Goal: Transaction & Acquisition: Purchase product/service

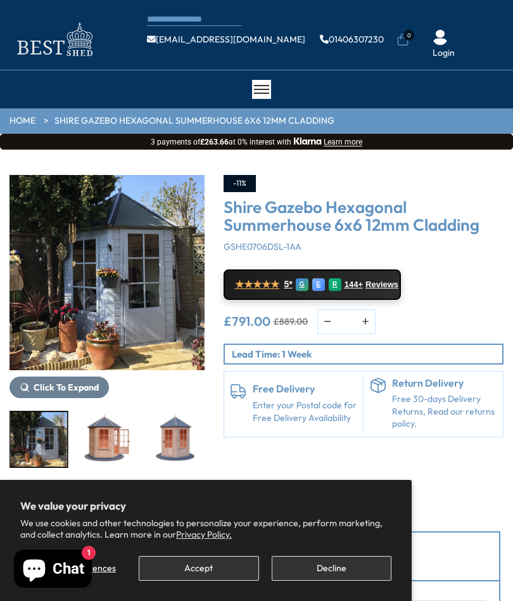
click at [182, 432] on img "5 / 15" at bounding box center [175, 439] width 56 height 55
click at [141, 296] on img "3 / 15" at bounding box center [107, 272] width 195 height 195
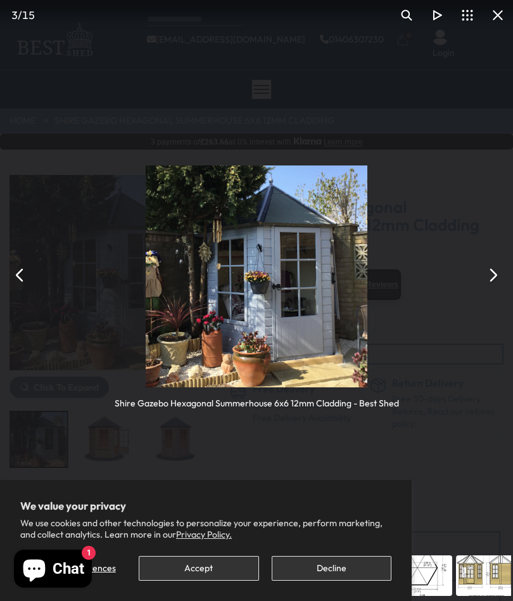
click at [490, 278] on button "You can close this modal content with the ESC key" at bounding box center [493, 275] width 30 height 30
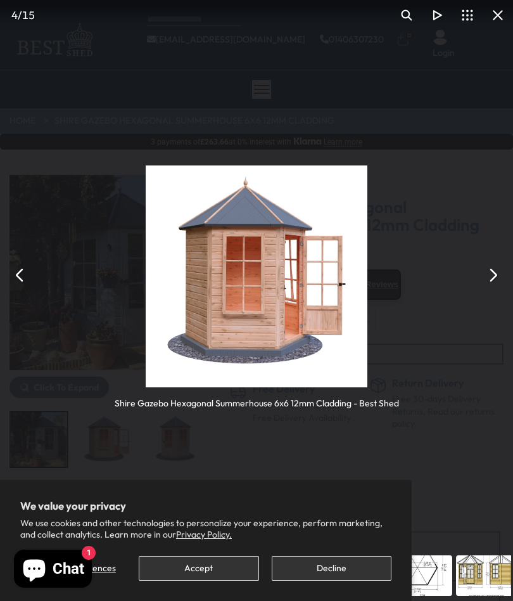
click at [491, 274] on button "You can close this modal content with the ESC key" at bounding box center [493, 275] width 30 height 30
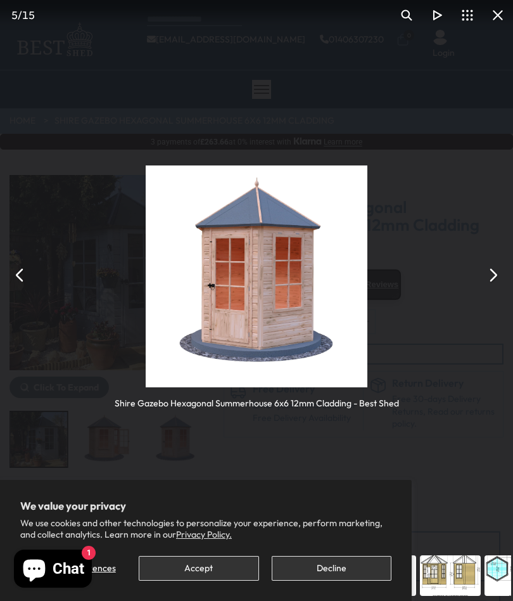
click at [489, 274] on button "You can close this modal content with the ESC key" at bounding box center [493, 275] width 30 height 30
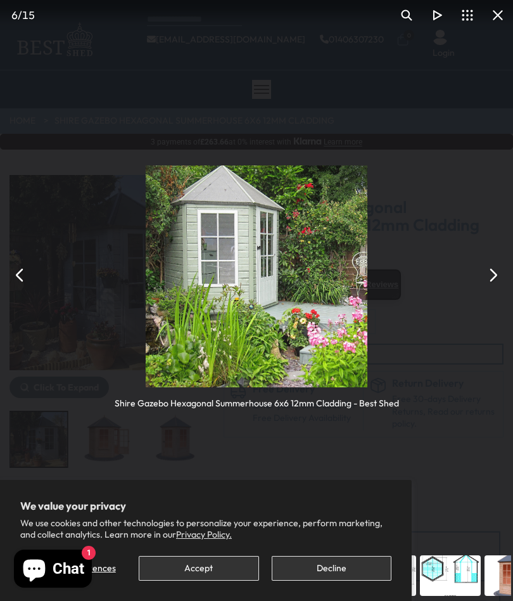
click at [22, 277] on button "You can close this modal content with the ESC key" at bounding box center [20, 275] width 30 height 30
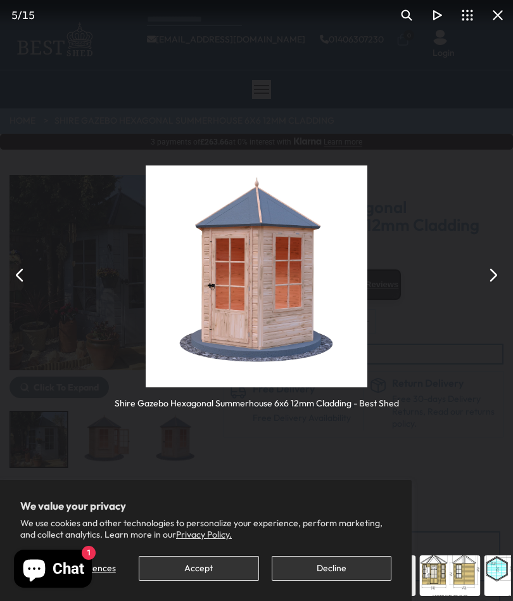
click at [27, 275] on button "You can close this modal content with the ESC key" at bounding box center [20, 275] width 30 height 30
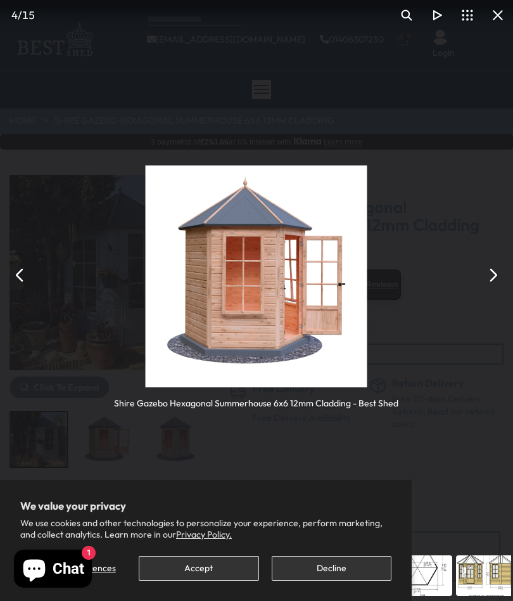
click at [24, 280] on button "You can close this modal content with the ESC key" at bounding box center [20, 275] width 30 height 30
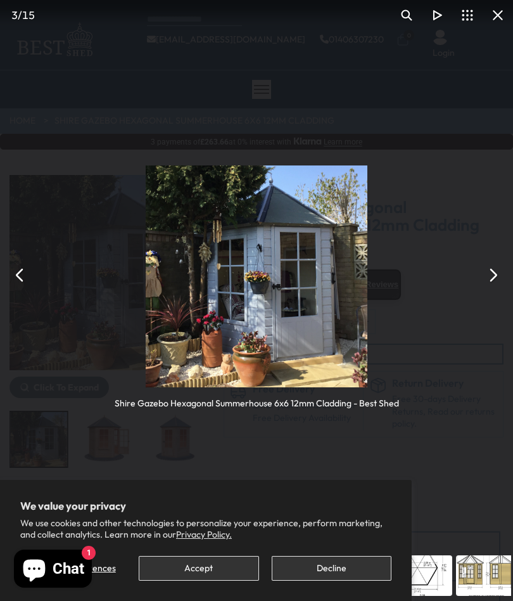
click at [17, 271] on button "You can close this modal content with the ESC key" at bounding box center [20, 275] width 30 height 30
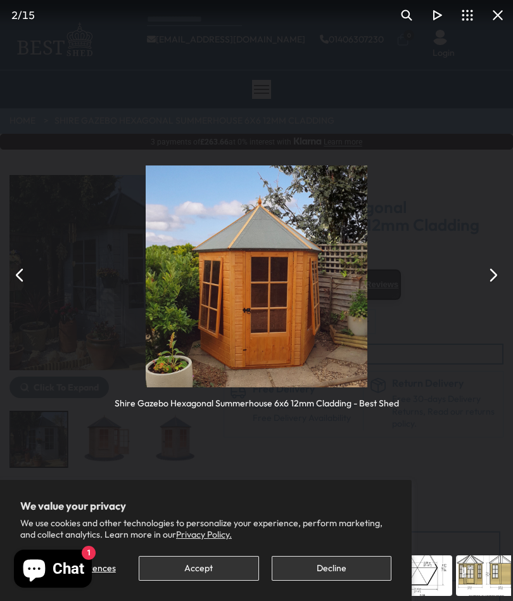
click at [494, 280] on button "You can close this modal content with the ESC key" at bounding box center [493, 275] width 30 height 30
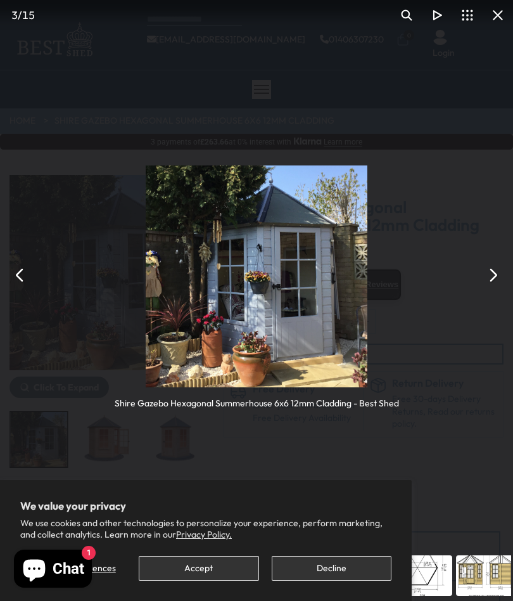
click at [500, 280] on button "You can close this modal content with the ESC key" at bounding box center [493, 275] width 30 height 30
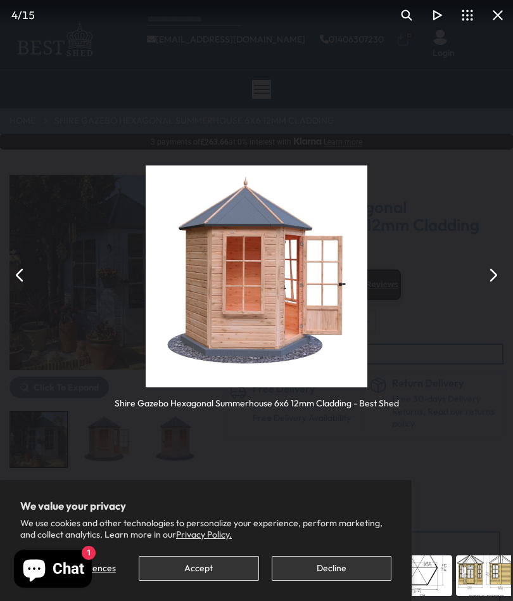
click at [494, 280] on button "You can close this modal content with the ESC key" at bounding box center [493, 275] width 30 height 30
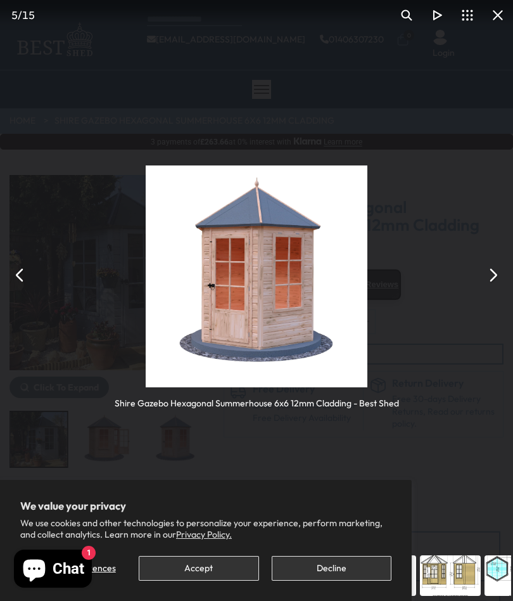
click at [502, 277] on button "You can close this modal content with the ESC key" at bounding box center [493, 275] width 30 height 30
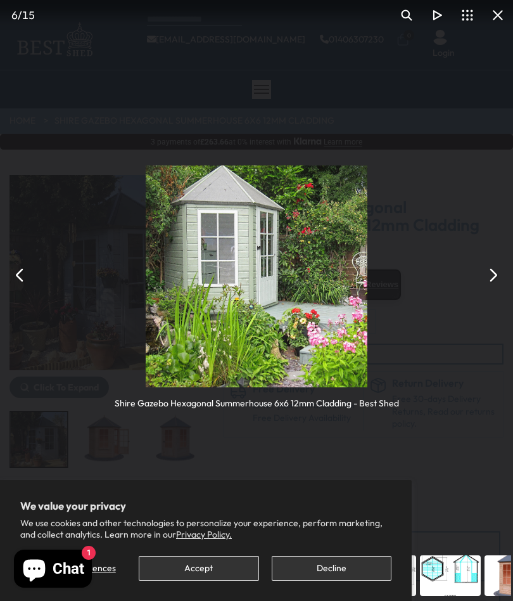
click at [494, 282] on button "You can close this modal content with the ESC key" at bounding box center [493, 275] width 30 height 30
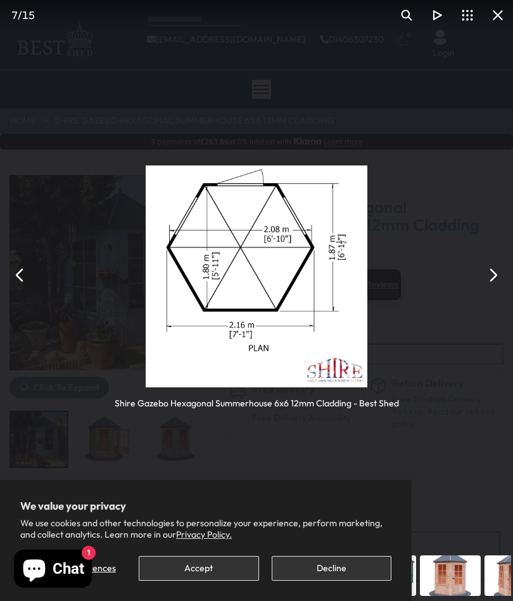
click at [491, 281] on button "You can close this modal content with the ESC key" at bounding box center [493, 275] width 30 height 30
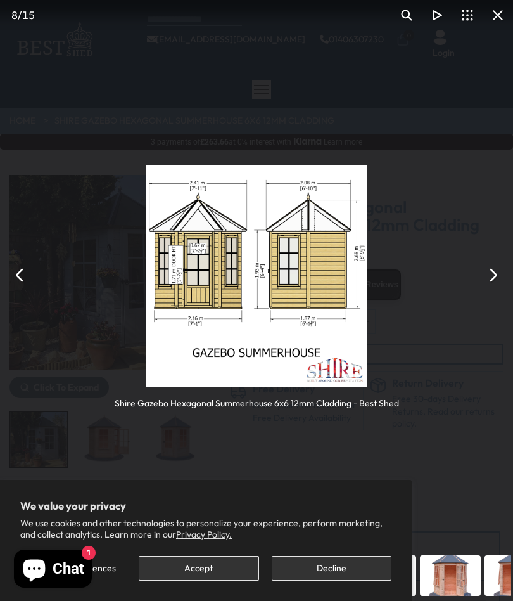
click at [21, 278] on button "You can close this modal content with the ESC key" at bounding box center [20, 275] width 30 height 30
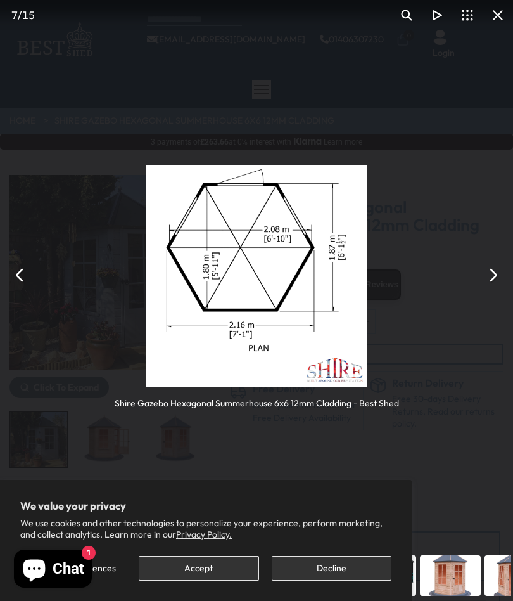
click at [496, 282] on button "You can close this modal content with the ESC key" at bounding box center [493, 275] width 30 height 30
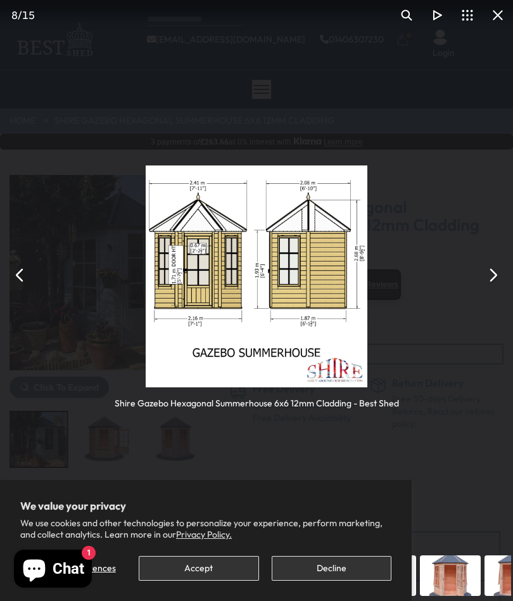
click at [487, 270] on button "You can close this modal content with the ESC key" at bounding box center [493, 275] width 30 height 30
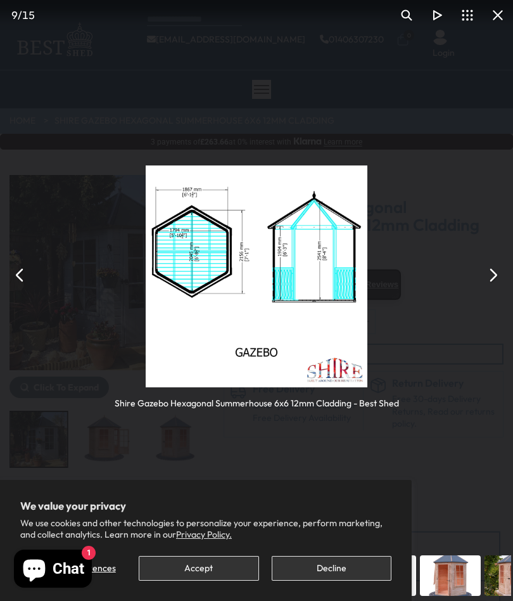
click at [482, 278] on button "You can close this modal content with the ESC key" at bounding box center [493, 275] width 30 height 30
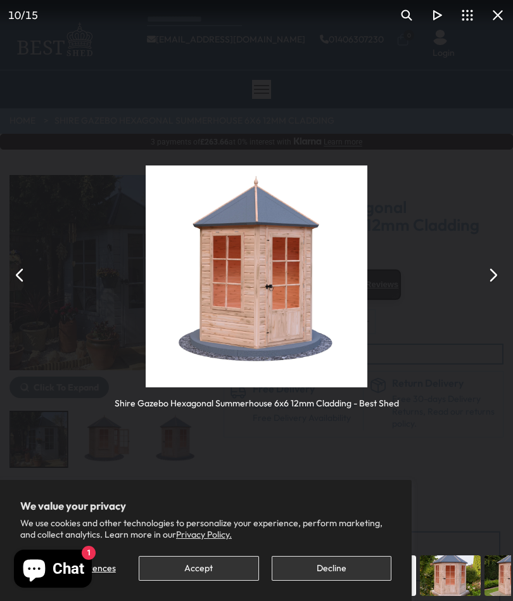
click at [489, 273] on button "You can close this modal content with the ESC key" at bounding box center [493, 275] width 30 height 30
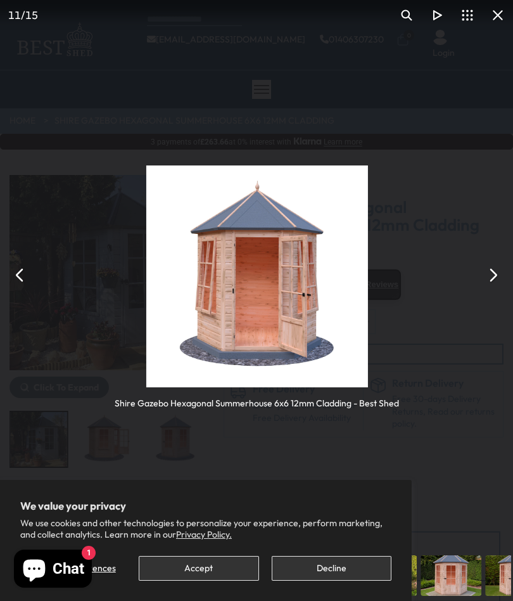
click at [487, 274] on button "You can close this modal content with the ESC key" at bounding box center [493, 275] width 30 height 30
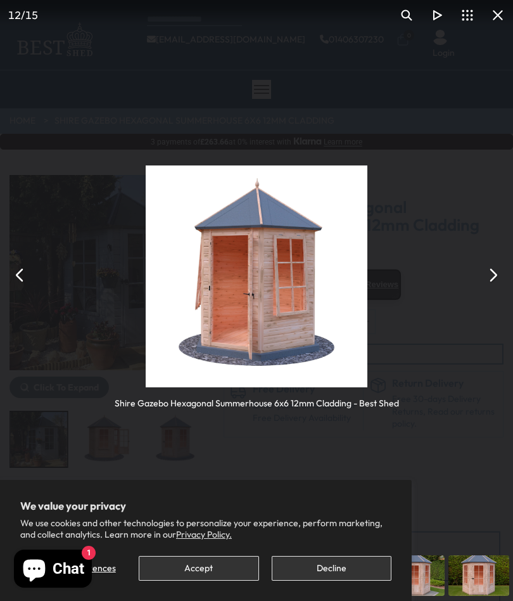
click at [490, 276] on button "You can close this modal content with the ESC key" at bounding box center [493, 275] width 30 height 30
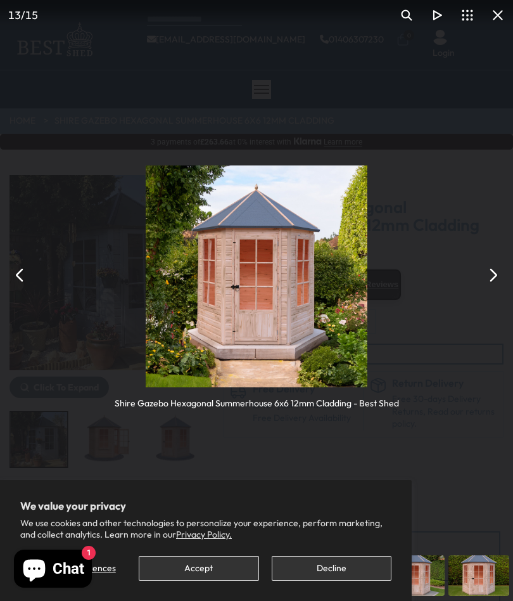
click at [486, 277] on button "You can close this modal content with the ESC key" at bounding box center [493, 275] width 30 height 30
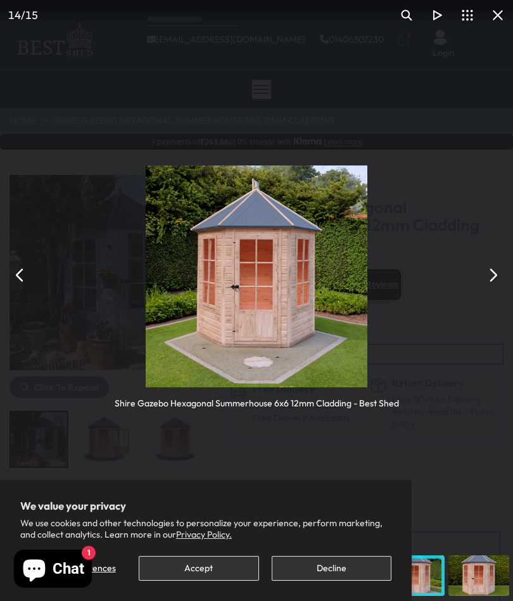
click at [493, 278] on button "You can close this modal content with the ESC key" at bounding box center [493, 275] width 30 height 30
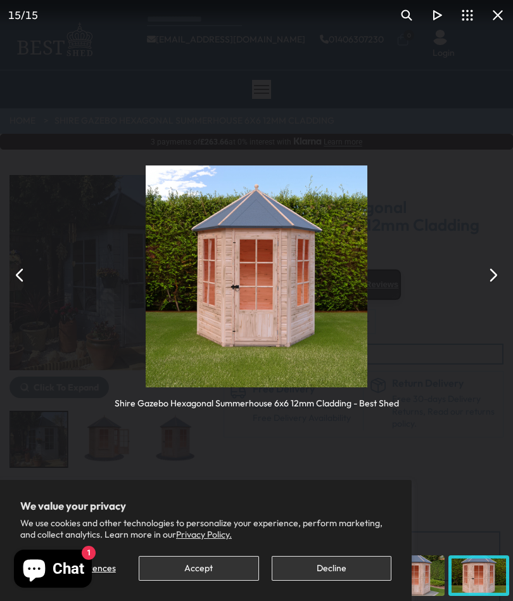
click at [484, 278] on button "You can close this modal content with the ESC key" at bounding box center [493, 275] width 30 height 30
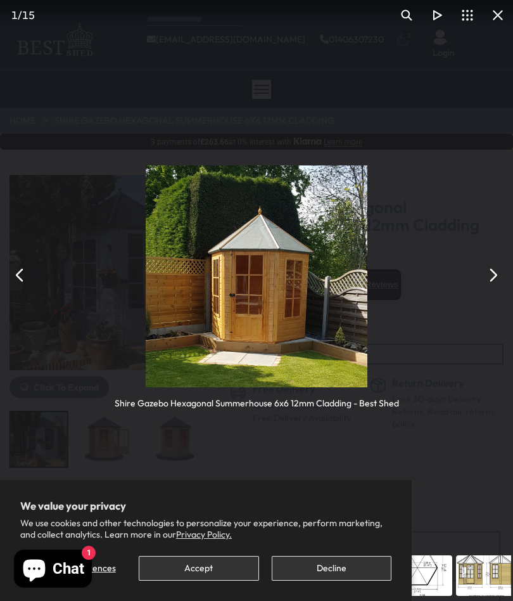
click at [492, 279] on button "You can close this modal content with the ESC key" at bounding box center [493, 275] width 30 height 30
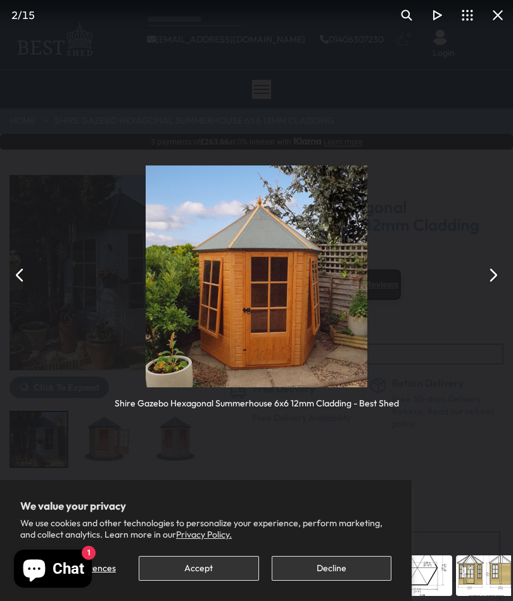
click at [25, 280] on button "You can close this modal content with the ESC key" at bounding box center [20, 275] width 30 height 30
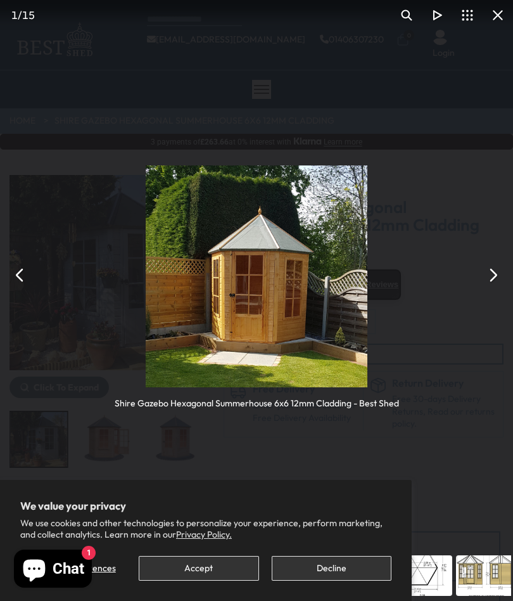
click at [493, 280] on button "You can close this modal content with the ESC key" at bounding box center [493, 275] width 30 height 30
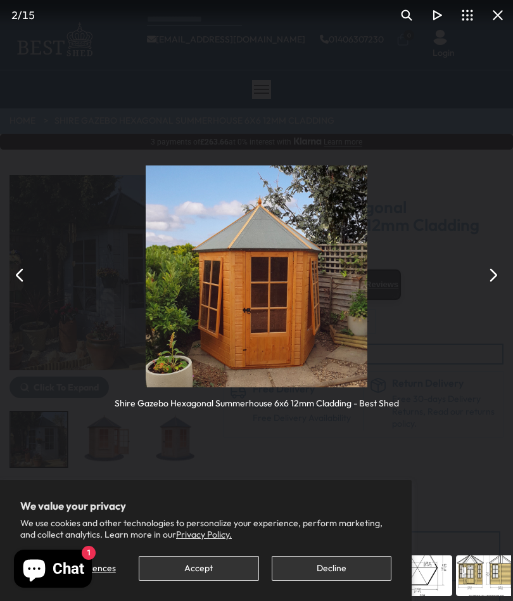
click at [500, 283] on button "You can close this modal content with the ESC key" at bounding box center [493, 275] width 30 height 30
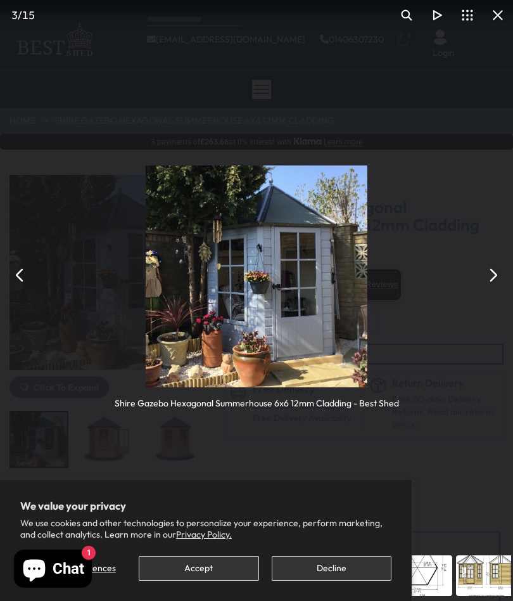
click at [503, 262] on div "Shire Gazebo Hexagonal Summerhouse 6x6 12mm Cladding - Best Shed" at bounding box center [256, 275] width 513 height 550
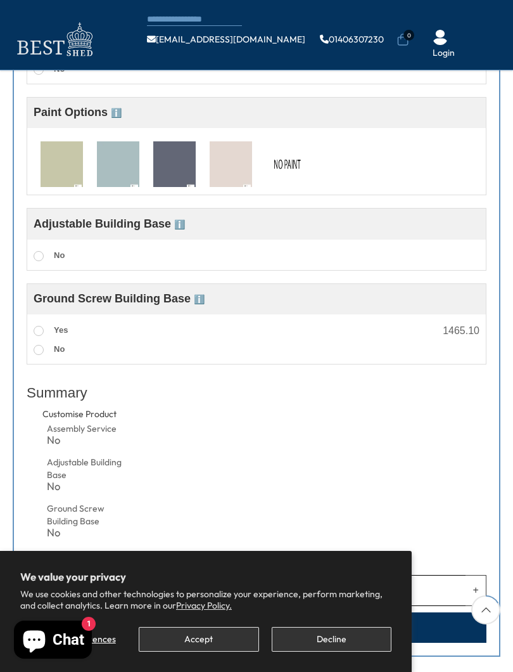
scroll to position [527, 0]
click at [66, 164] on img at bounding box center [62, 164] width 42 height 47
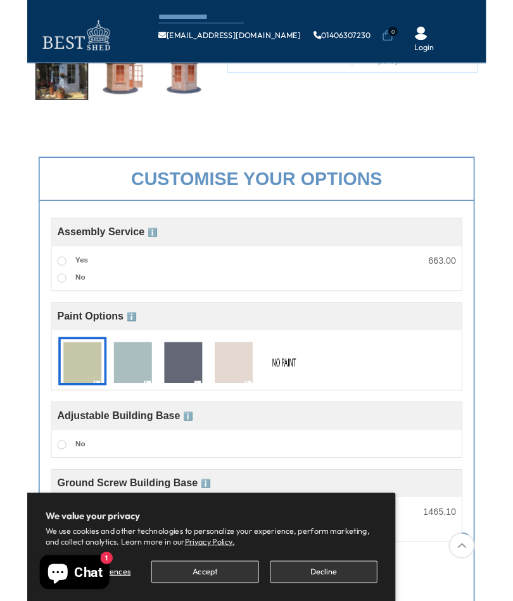
scroll to position [285, 0]
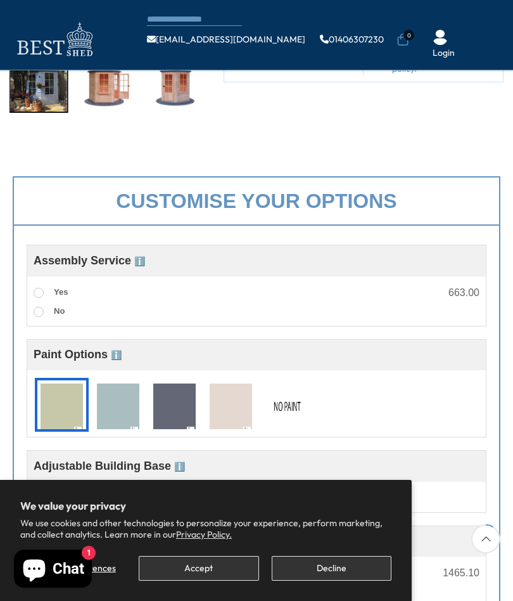
click at [41, 292] on span at bounding box center [39, 293] width 10 height 10
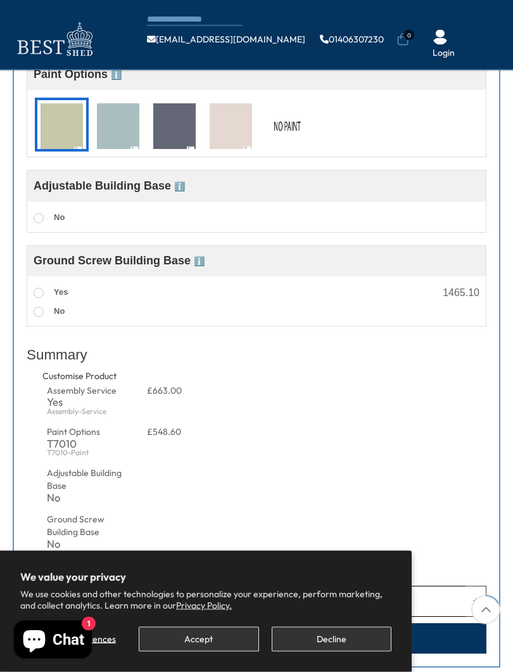
scroll to position [578, 0]
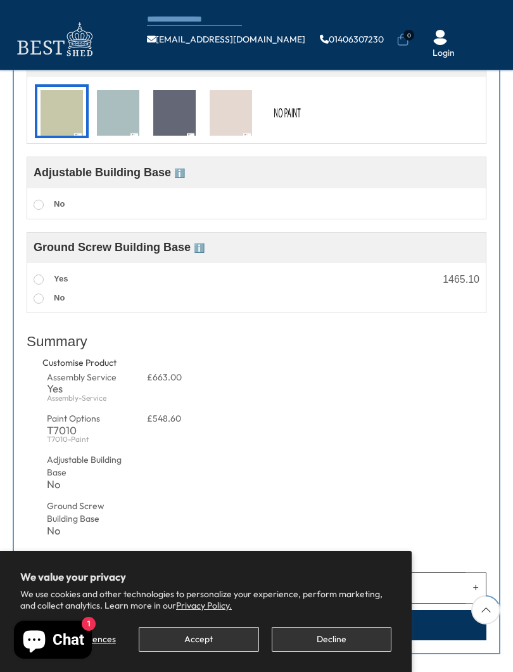
click at [49, 200] on label "No" at bounding box center [49, 205] width 31 height 16
click at [35, 197] on label "No" at bounding box center [49, 205] width 31 height 16
click at [33, 195] on div "Adjustable base The Adjustable Shed Base offers a quick, no-dig solution for cr…" at bounding box center [256, 204] width 459 height 19
click at [133, 174] on span "Adjustable Building Base ℹ️" at bounding box center [109, 172] width 151 height 13
click at [255, 179] on div "Adjustable Building Base ℹ️" at bounding box center [257, 173] width 446 height 18
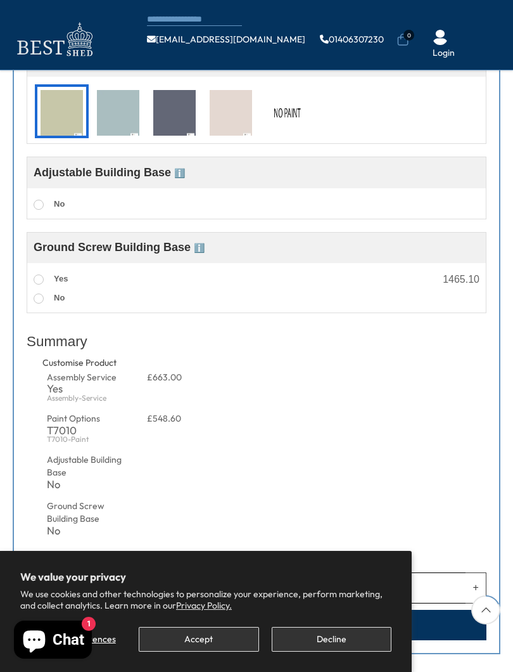
click at [176, 182] on div "Adjustable Building Base ℹ️" at bounding box center [109, 173] width 151 height 18
click at [63, 201] on span "No" at bounding box center [59, 204] width 11 height 10
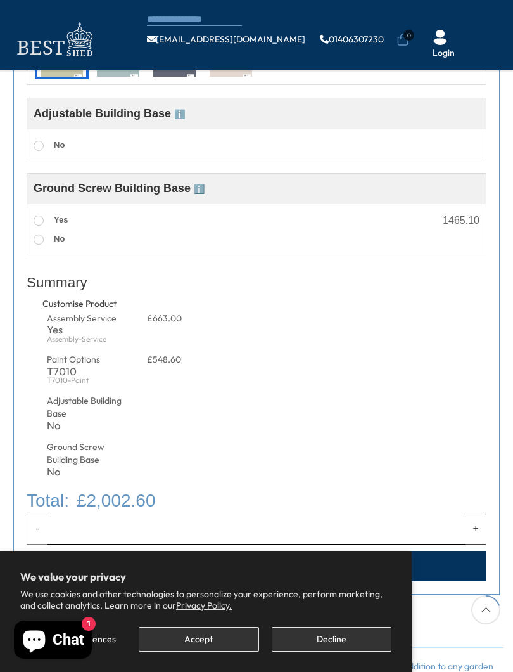
scroll to position [638, 0]
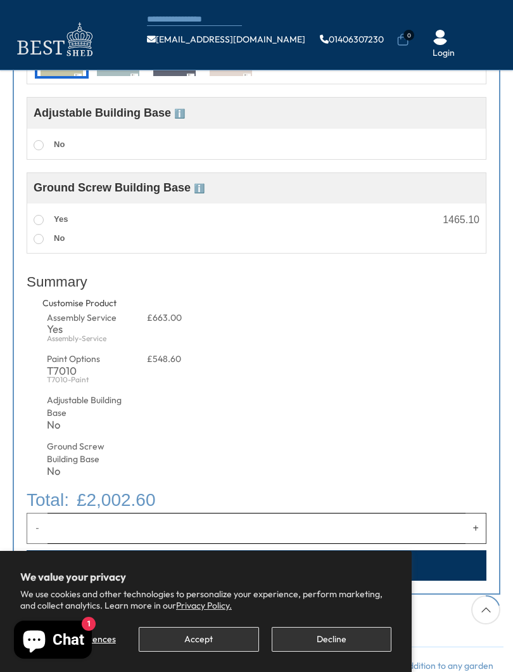
click at [46, 219] on label "Yes" at bounding box center [51, 220] width 34 height 16
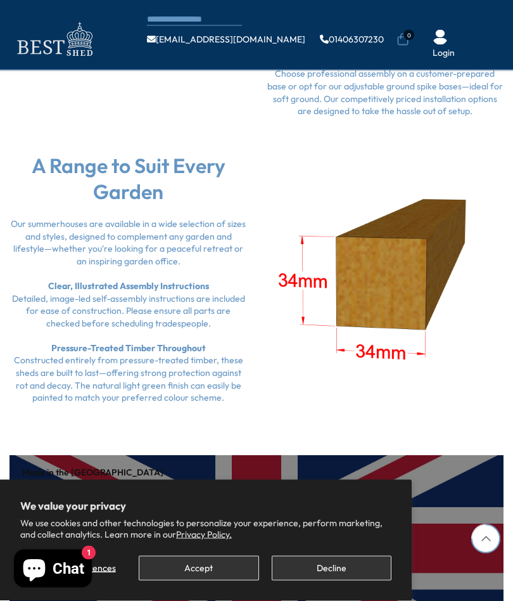
scroll to position [0, 0]
